Goal: Transaction & Acquisition: Purchase product/service

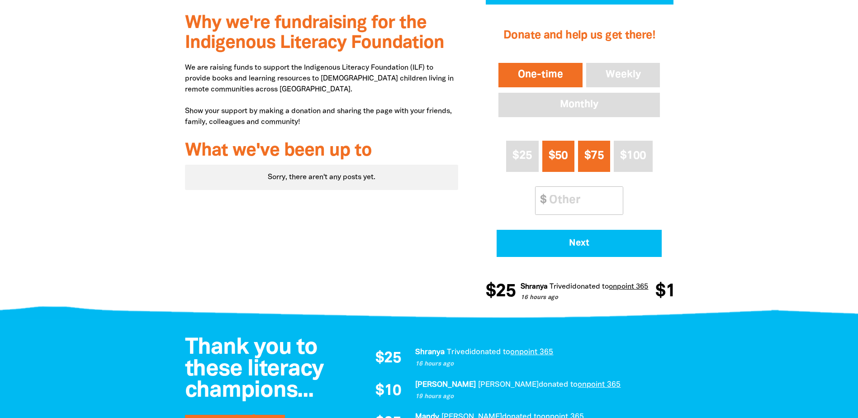
scroll to position [226, 0]
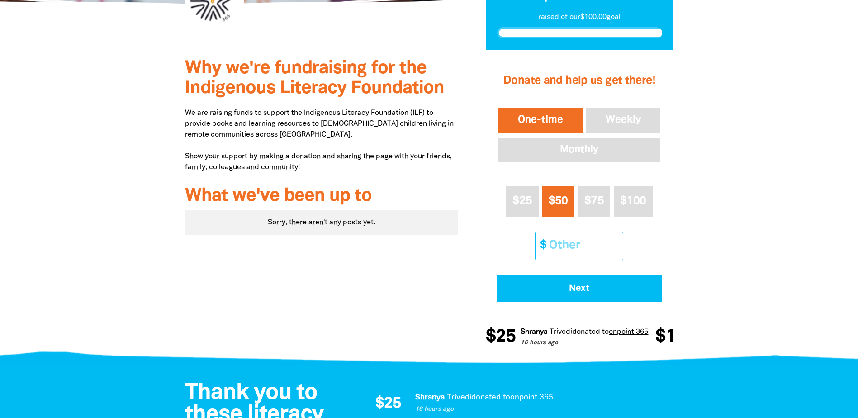
click at [576, 251] on input "Other Amount" at bounding box center [583, 246] width 80 height 28
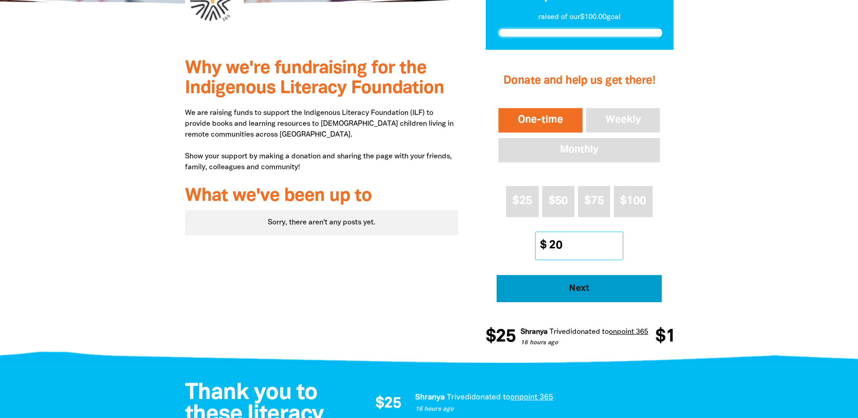
type input "20"
click at [581, 297] on button "Next" at bounding box center [578, 288] width 165 height 27
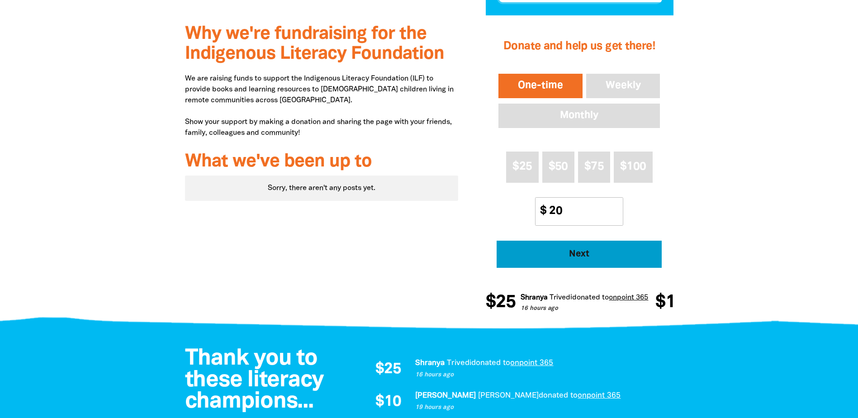
select select "AU"
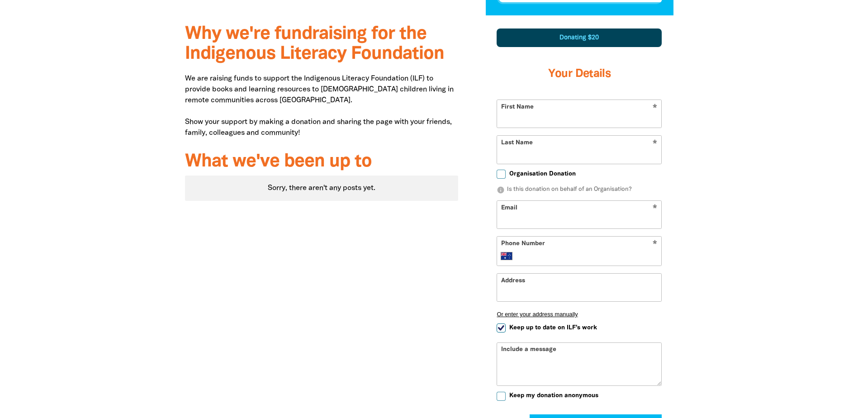
scroll to position [265, 0]
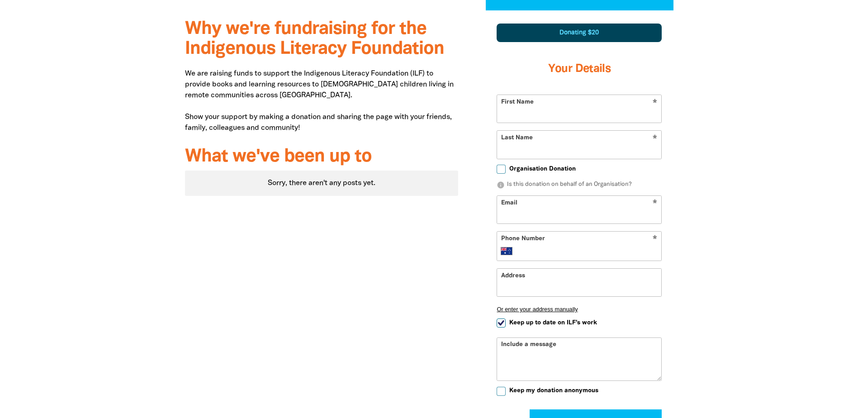
click at [596, 115] on input "First Name" at bounding box center [579, 109] width 164 height 28
type input "[PERSON_NAME]"
type input "[EMAIL_ADDRESS][DOMAIN_NAME]"
type input "[PHONE_NUMBER]"
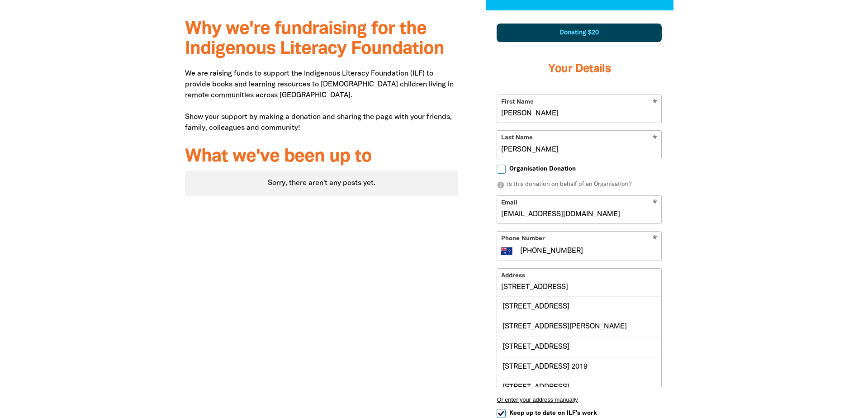
click at [737, 223] on div at bounding box center [429, 297] width 858 height 574
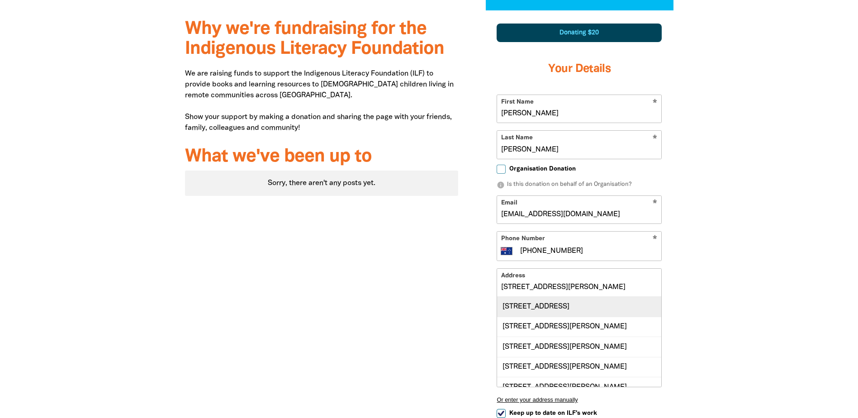
click at [556, 306] on div "[STREET_ADDRESS]" at bounding box center [579, 306] width 164 height 19
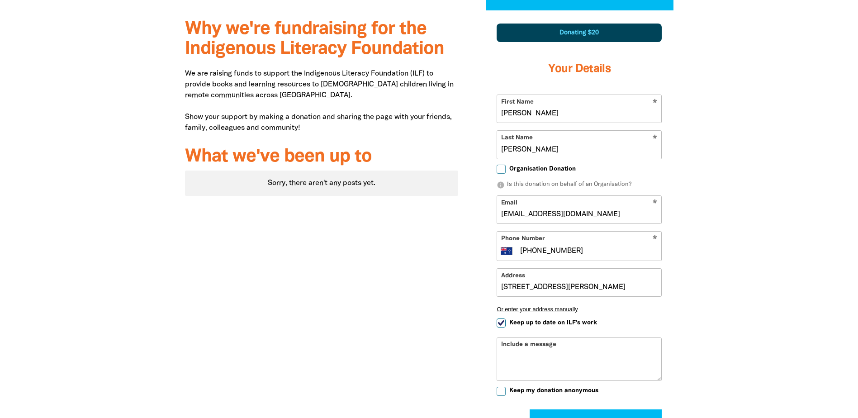
type input "[STREET_ADDRESS]"
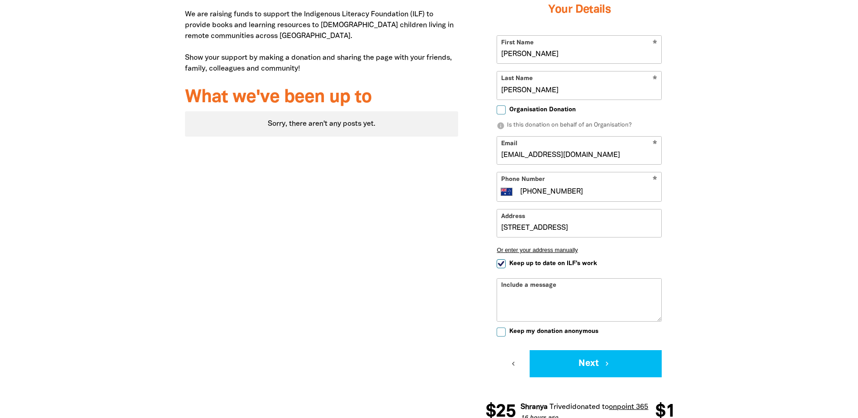
scroll to position [311, 0]
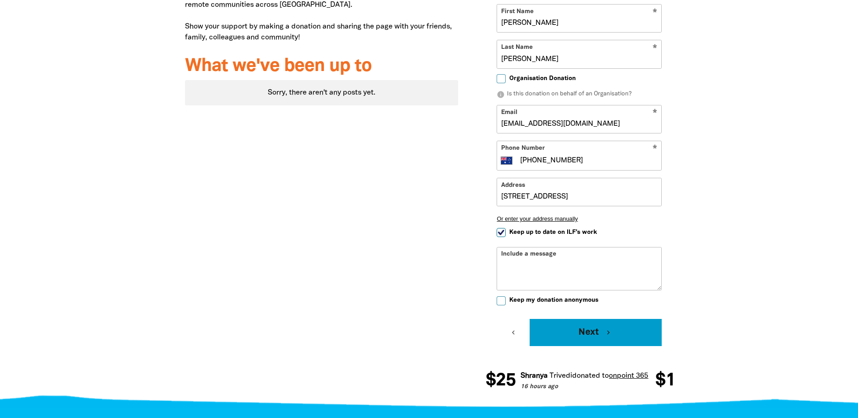
click at [604, 333] on icon "chevron_right" at bounding box center [608, 332] width 8 height 8
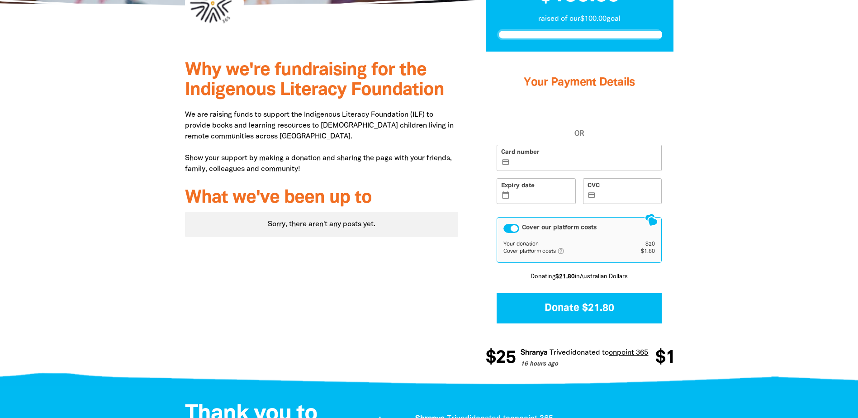
scroll to position [209, 0]
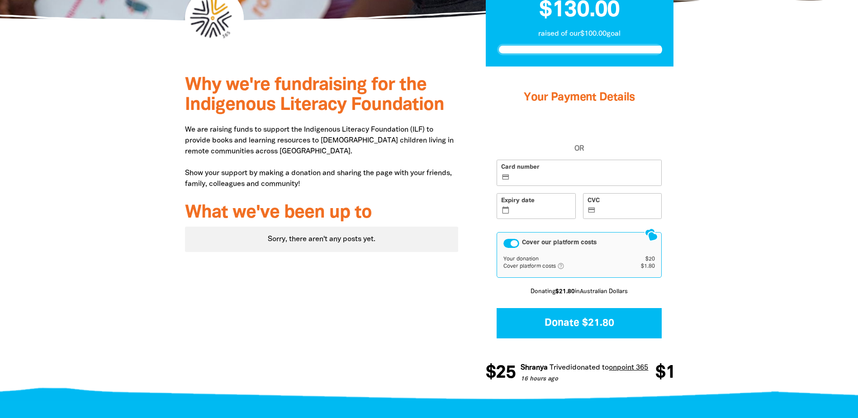
click at [566, 184] on label "Card number credit_card" at bounding box center [578, 173] width 165 height 26
click at [566, 174] on input "Card number credit_card" at bounding box center [584, 173] width 146 height 0
